Goal: Task Accomplishment & Management: Complete application form

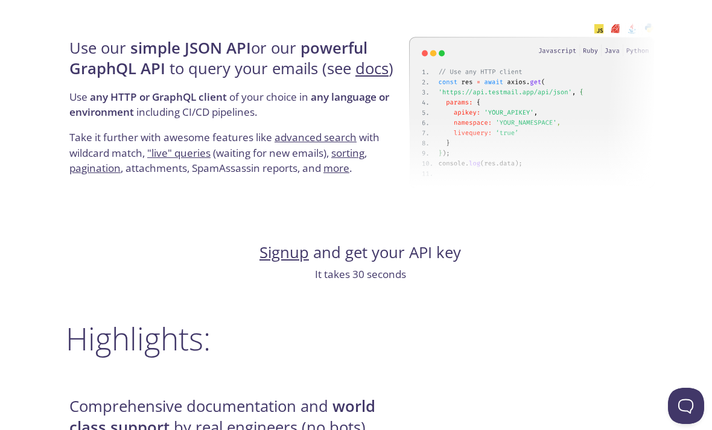
scroll to position [1160, 0]
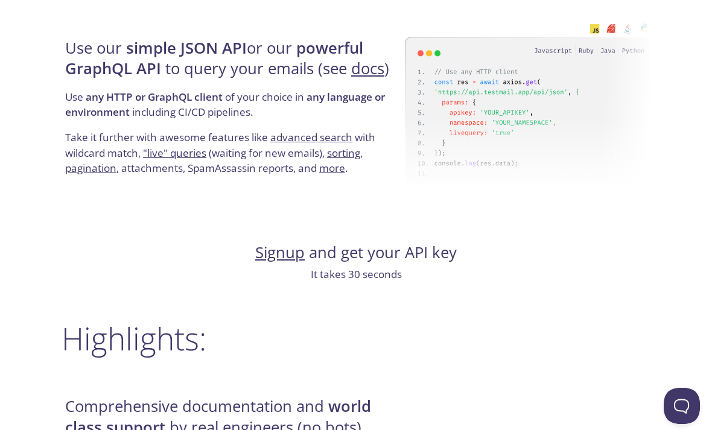
click at [287, 261] on link "Signup" at bounding box center [279, 252] width 49 height 21
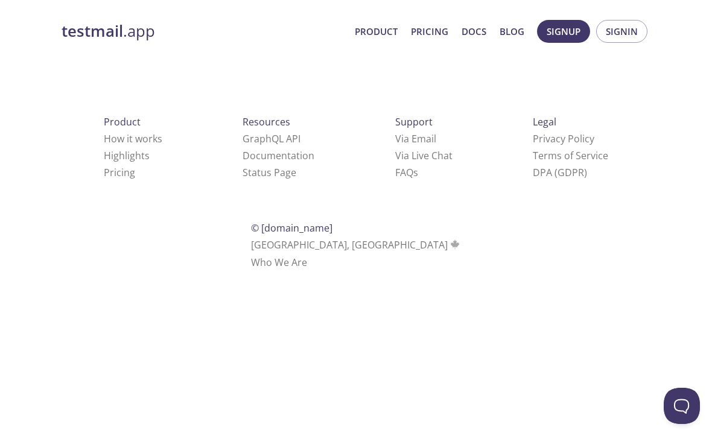
click at [587, 19] on span "Signup Signin" at bounding box center [592, 31] width 116 height 29
click at [568, 22] on button "Signup" at bounding box center [563, 31] width 53 height 23
click at [615, 25] on span "Signin" at bounding box center [621, 32] width 32 height 16
click at [623, 28] on span "Signin" at bounding box center [621, 32] width 32 height 16
click at [586, 34] on button "Signup" at bounding box center [563, 31] width 53 height 23
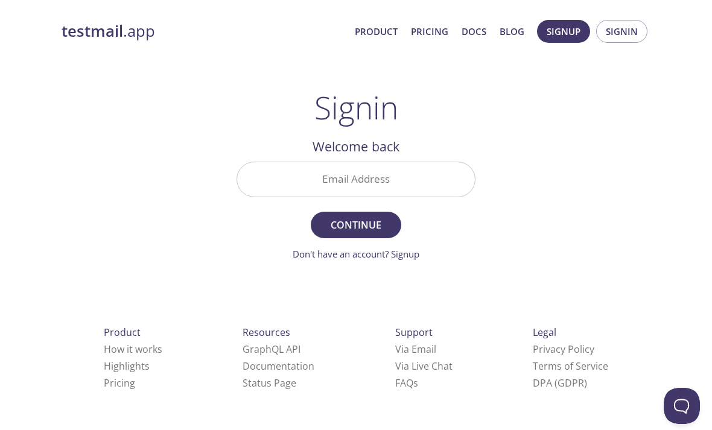
click at [446, 174] on input "Email Address" at bounding box center [356, 179] width 238 height 34
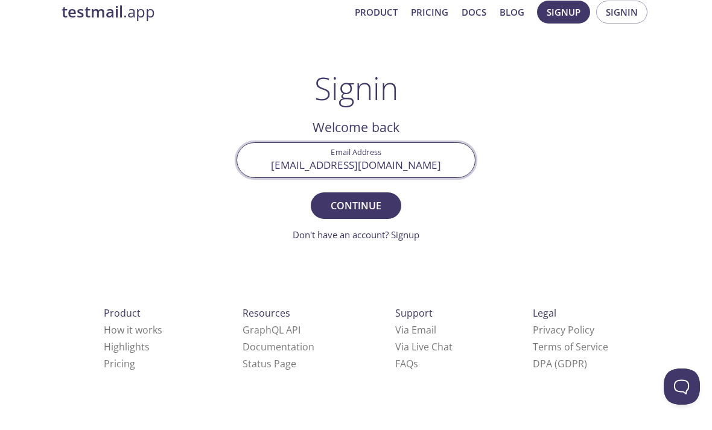
type input "[EMAIL_ADDRESS][DOMAIN_NAME]"
click at [572, 112] on div "testmail .app Product Pricing Docs Blog Signup Signin Signin Welcome back Email…" at bounding box center [356, 263] width 618 height 503
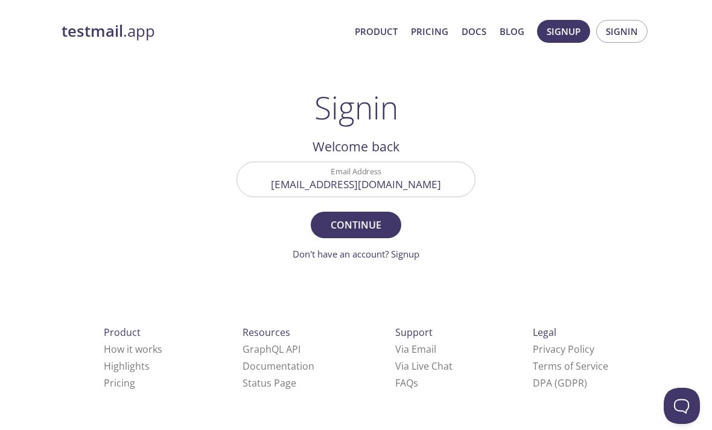
click at [363, 235] on button "Continue" at bounding box center [356, 225] width 90 height 27
